Goal: Task Accomplishment & Management: Complete application form

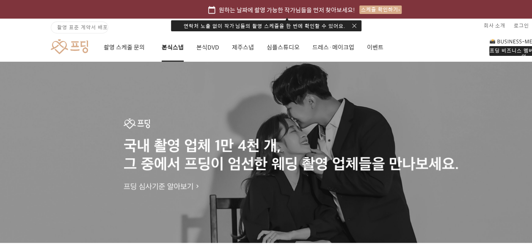
click at [176, 46] on link "본식스냅" at bounding box center [173, 47] width 22 height 29
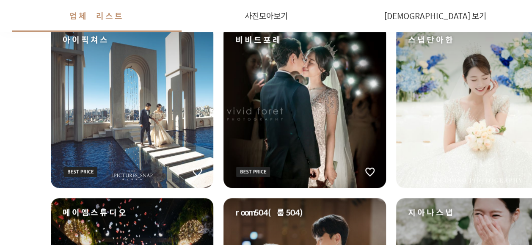
scroll to position [212, 0]
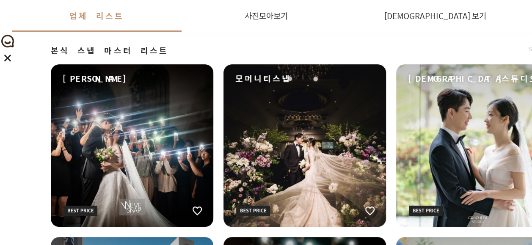
click at [498, 94] on div "[DEMOGRAPHIC_DATA]스튜디오" at bounding box center [477, 145] width 162 height 162
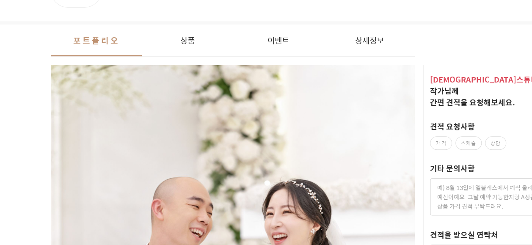
scroll to position [212, 0]
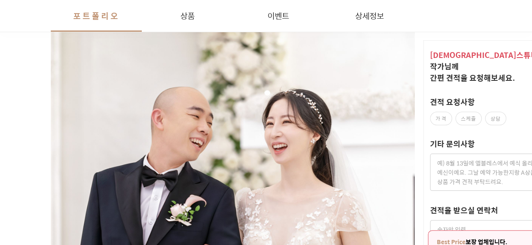
click at [429, 104] on div "그라파인스튜디오 작가 님께 간편 견적을 요청해보세요. 견적 요청사항 가격 스케줄 상담 기타 문의사항 견적을 받으실 연락처 작가님 연락처 안심번…" at bounding box center [491, 160] width 126 height 239
click at [438, 112] on label "가격" at bounding box center [441, 119] width 22 height 14
click at [437, 113] on input "가격" at bounding box center [433, 115] width 5 height 5
checkbox input "true"
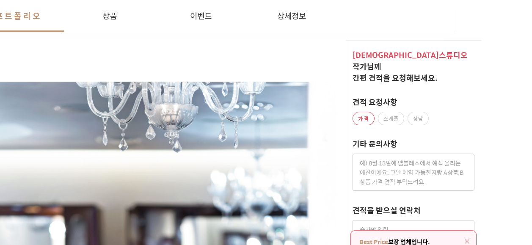
scroll to position [804, 77]
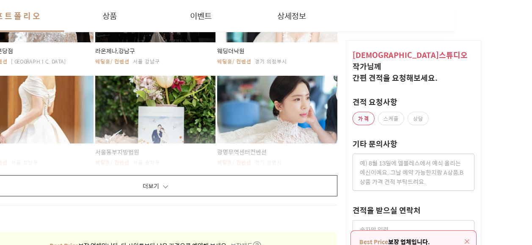
scroll to position [1734, 77]
